Goal: Task Accomplishment & Management: Use online tool/utility

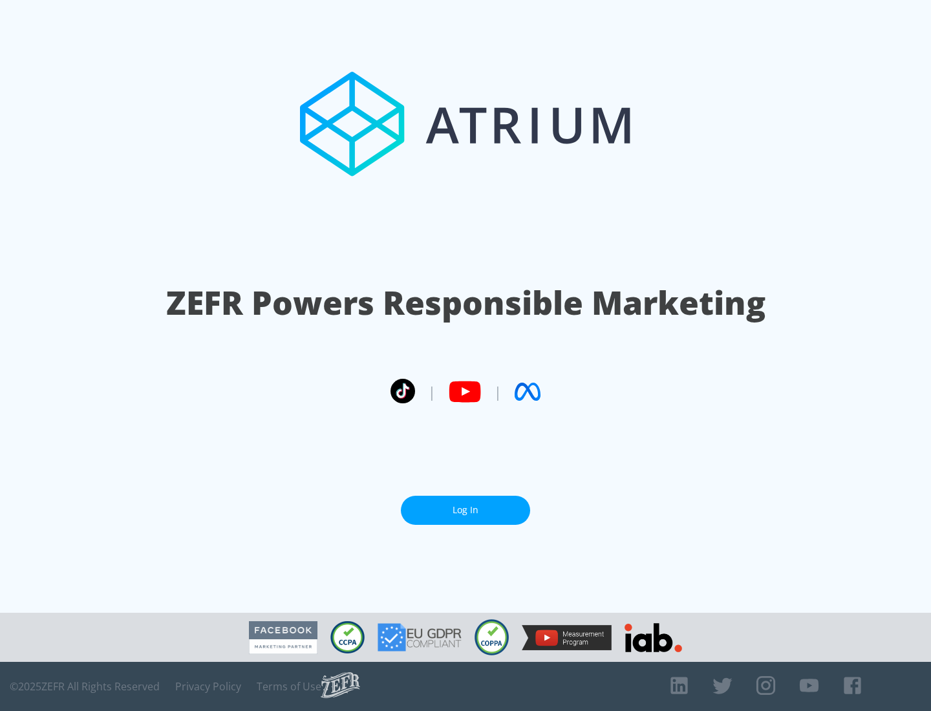
click at [465, 510] on link "Log In" at bounding box center [465, 510] width 129 height 29
